Goal: Task Accomplishment & Management: Use online tool/utility

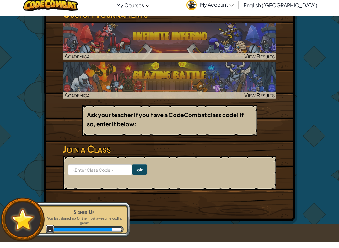
scroll to position [116, 0]
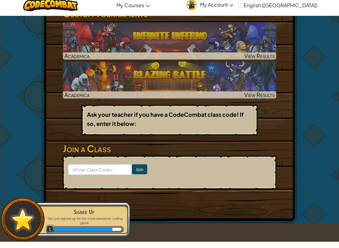
click at [137, 171] on input "Join" at bounding box center [139, 176] width 15 height 10
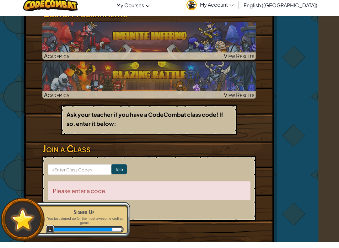
click at [117, 171] on input "Join" at bounding box center [118, 176] width 15 height 10
click at [178, 52] on img at bounding box center [149, 47] width 214 height 37
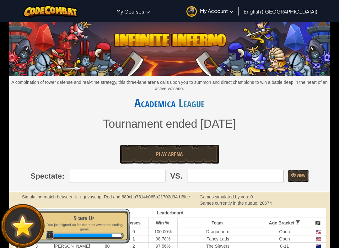
click at [198, 167] on div "A combination of tower defense and real-time strategy, this three-lane arena ca…" at bounding box center [169, 108] width 321 height 170
click at [194, 148] on link "Play Arena" at bounding box center [169, 154] width 99 height 19
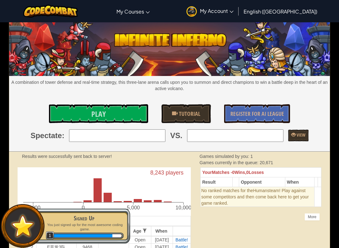
click at [125, 111] on link "Play" at bounding box center [98, 113] width 99 height 19
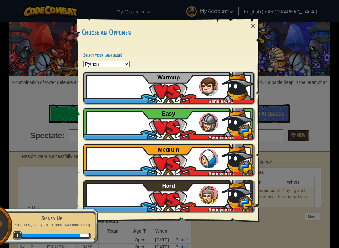
click at [218, 89] on div "OrionF82198722 Simple CPU Warmup" at bounding box center [169, 87] width 170 height 31
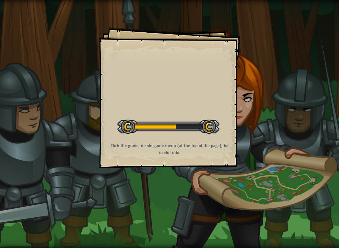
click at [208, 124] on div at bounding box center [168, 127] width 102 height 14
click at [214, 125] on div at bounding box center [168, 127] width 102 height 14
click at [215, 118] on div "Start Level" at bounding box center [168, 125] width 102 height 25
click at [214, 102] on div "Goals Start Level Error loading from server. Try refreshing the page. You'll ne…" at bounding box center [169, 97] width 141 height 141
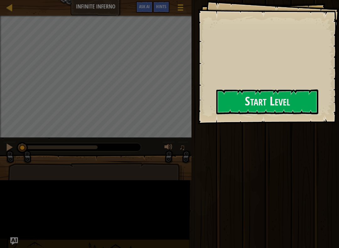
click at [216, 104] on button "Start Level" at bounding box center [267, 102] width 102 height 25
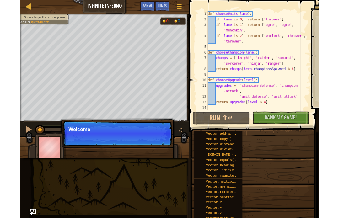
scroll to position [7, 6]
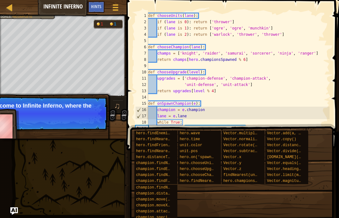
click at [295, 132] on span "Rank My Game!" at bounding box center [279, 134] width 36 height 8
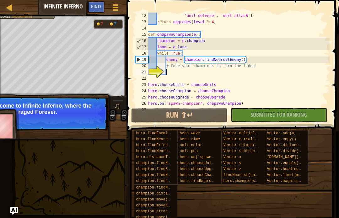
scroll to position [69, 0]
type textarea "ablcde fg"
